Goal: Navigation & Orientation: Find specific page/section

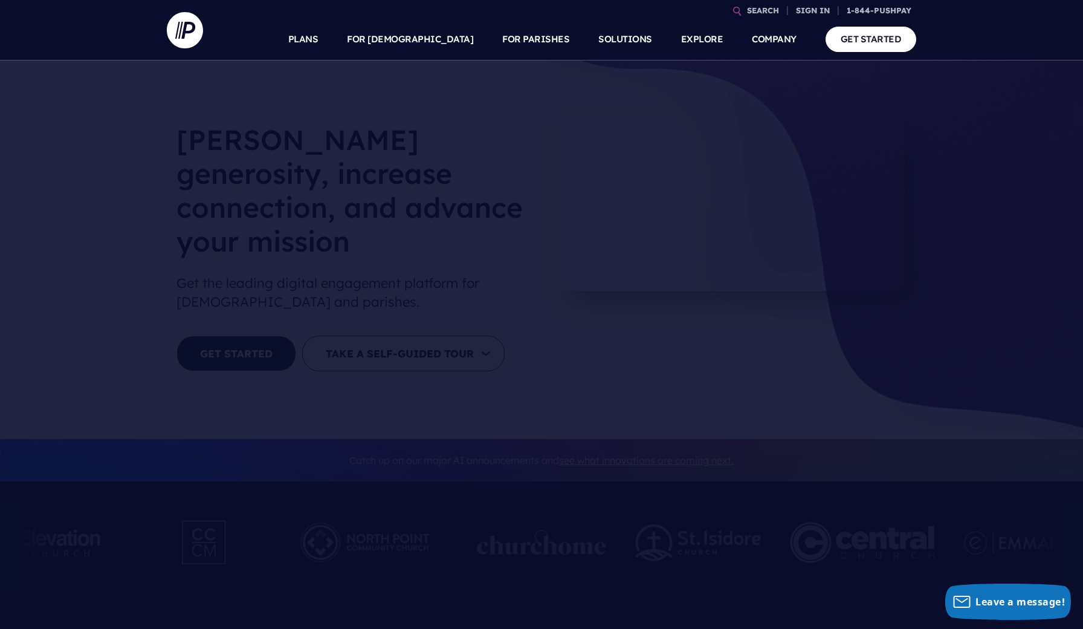
click at [8, 7] on nav "SEARCH SIGN IN" at bounding box center [541, 30] width 1083 height 60
click at [812, 11] on link "SIGN IN" at bounding box center [813, 10] width 44 height 21
click at [718, 143] on li "ADMINISTRATOR SIGN IN Admin sign in for our Giving, [DEMOGRAPHIC_DATA] and MAS …" at bounding box center [713, 189] width 235 height 100
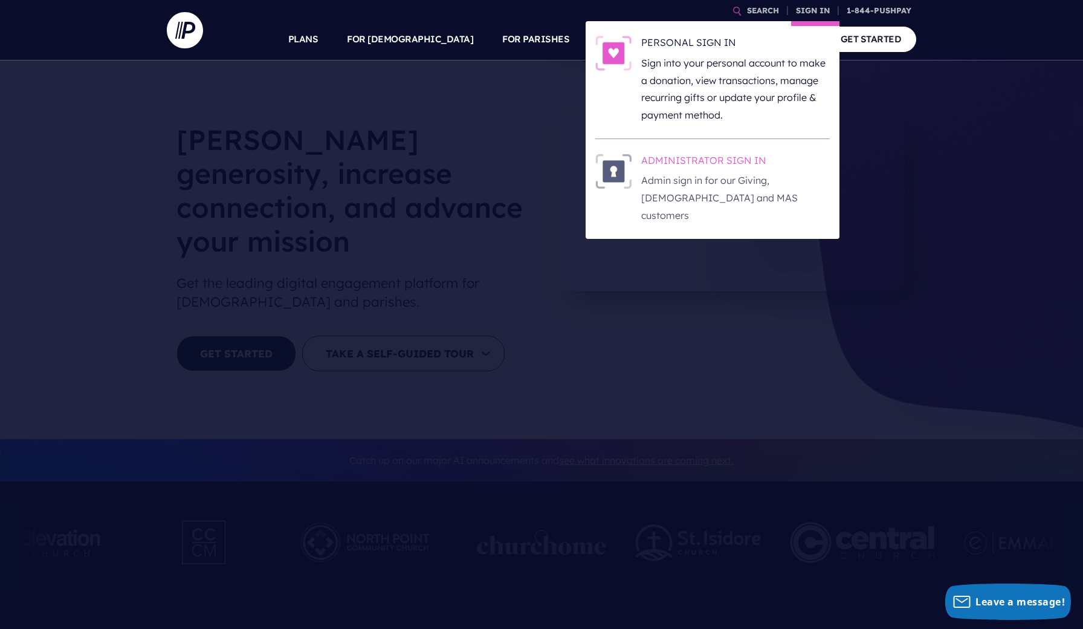
drag, startPoint x: 8, startPoint y: 9, endPoint x: 715, endPoint y: 166, distance: 723.3
click at [715, 166] on h6 "ADMINISTRATOR SIGN IN" at bounding box center [735, 163] width 189 height 18
